Goal: Register for event/course

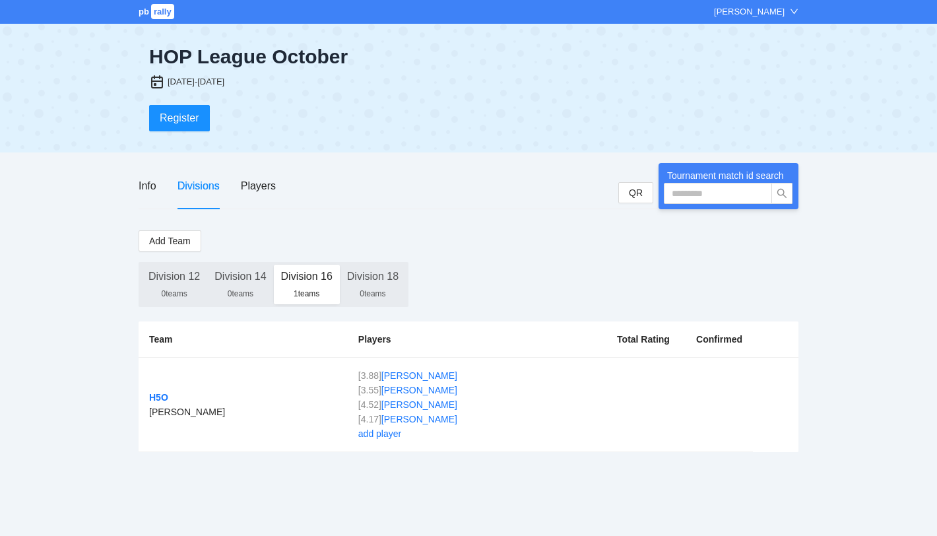
click at [852, 205] on div "pb rally [PERSON_NAME] HOP League October [DATE]-[DATE] Register Info Divisions…" at bounding box center [468, 268] width 937 height 536
click at [189, 121] on span "Register" at bounding box center [180, 117] width 40 height 16
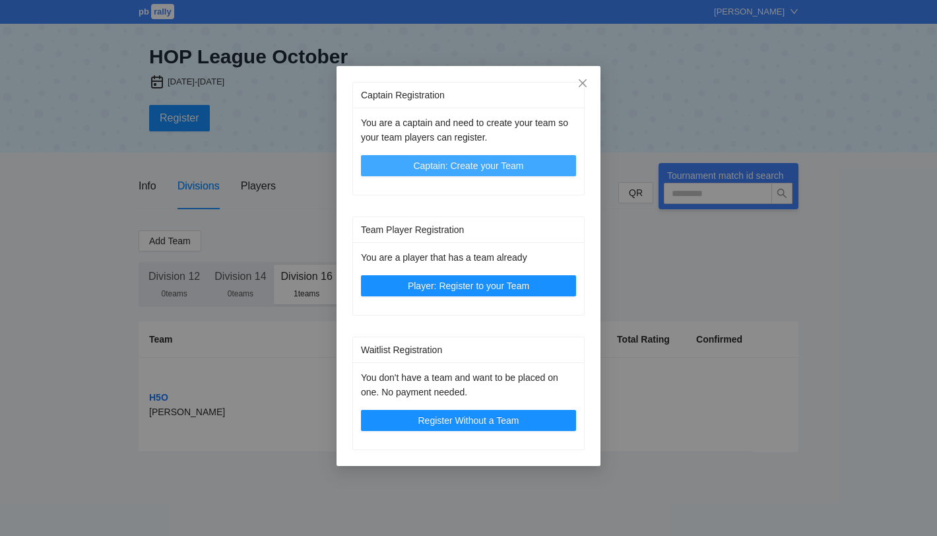
click at [476, 165] on span "Captain: Create your Team" at bounding box center [468, 165] width 110 height 15
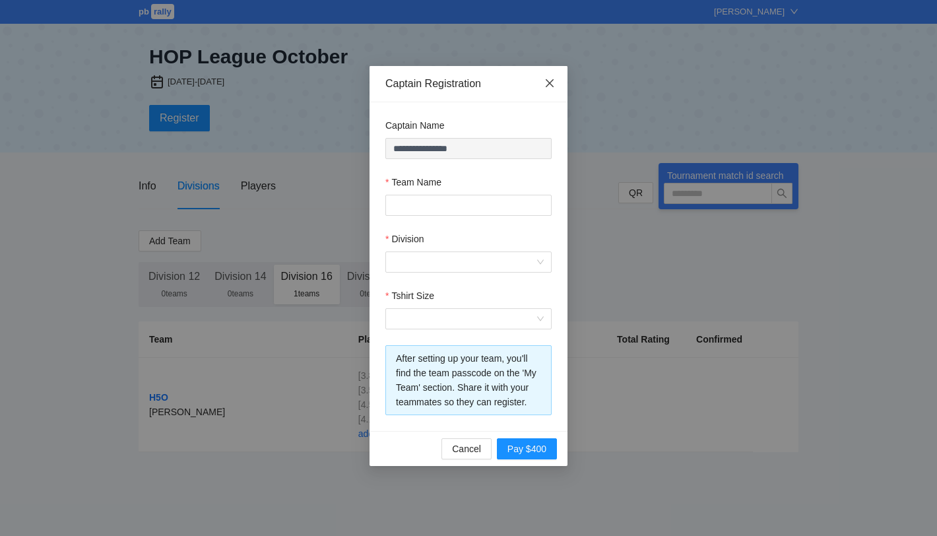
click at [547, 83] on icon "close" at bounding box center [549, 83] width 11 height 11
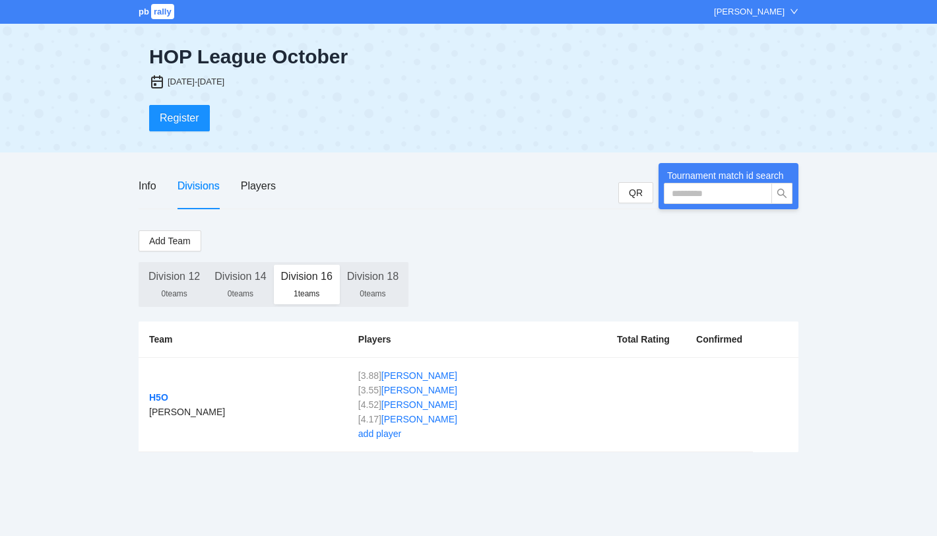
click at [790, 13] on icon "down" at bounding box center [794, 11] width 9 height 9
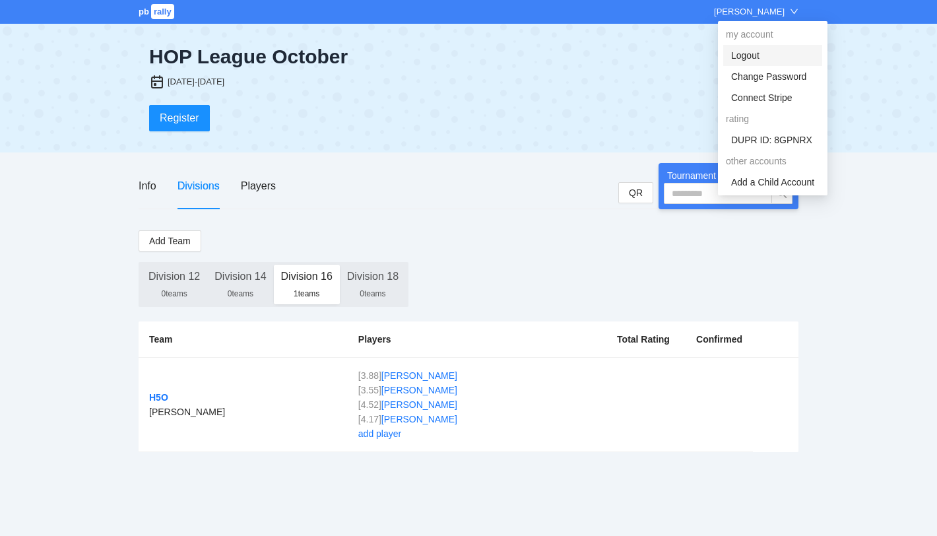
click at [759, 54] on link "Logout" at bounding box center [745, 55] width 28 height 11
